Goal: Transaction & Acquisition: Download file/media

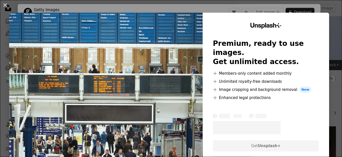
scroll to position [572, 0]
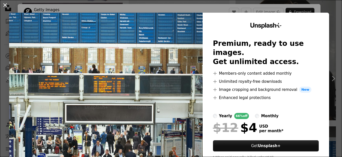
click at [6, 4] on button "An X shape" at bounding box center [5, 5] width 6 height 6
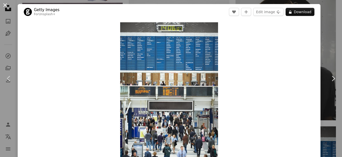
click at [6, 4] on button "An X shape" at bounding box center [5, 5] width 6 height 6
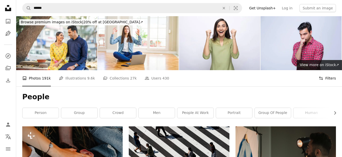
click at [323, 77] on icon at bounding box center [321, 78] width 4 height 3
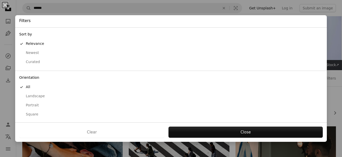
scroll to position [44, 0]
click at [32, 116] on div "Free" at bounding box center [171, 113] width 304 height 5
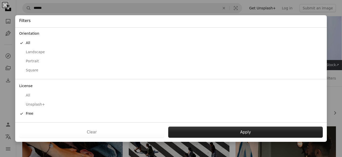
click at [242, 129] on button "Apply" at bounding box center [245, 132] width 155 height 11
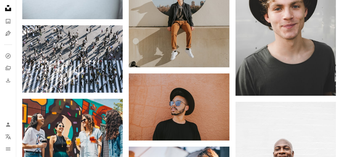
scroll to position [572, 0]
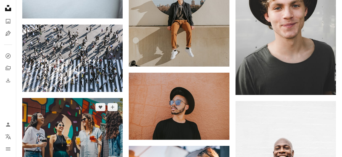
click at [79, 98] on img at bounding box center [72, 134] width 100 height 72
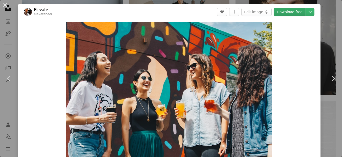
click at [293, 13] on link "Download free" at bounding box center [290, 12] width 32 height 8
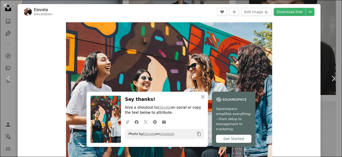
click at [332, 36] on div "An X shape Chevron left Chevron right An X shape Close Say thanks! Give a shout…" at bounding box center [171, 78] width 342 height 157
